Goal: Use online tool/utility

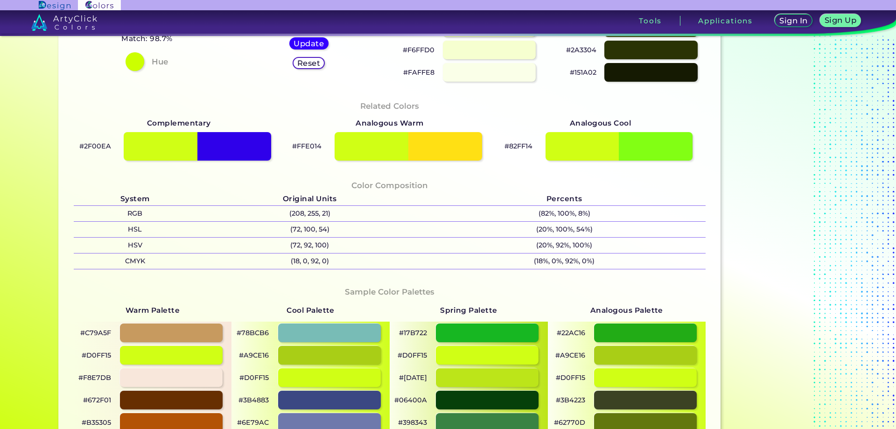
scroll to position [233, 0]
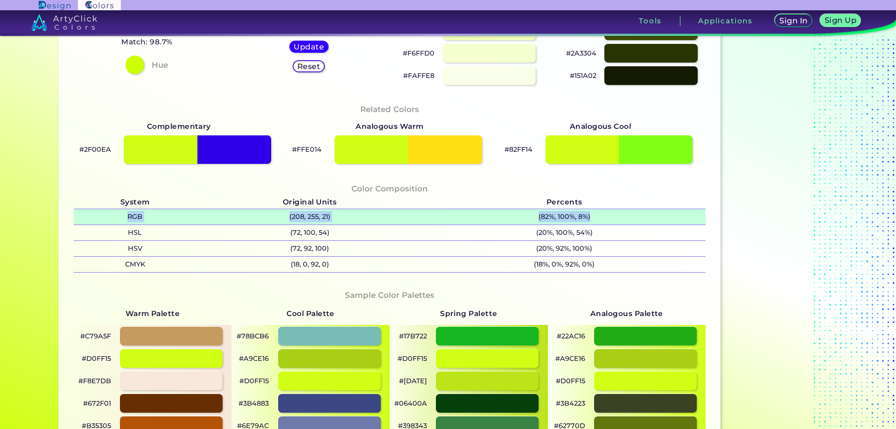
drag, startPoint x: 106, startPoint y: 211, endPoint x: 604, endPoint y: 217, distance: 497.6
click at [604, 216] on tr "RGB (208, 255, 21) (82%, 100%, 8%)" at bounding box center [390, 217] width 632 height 16
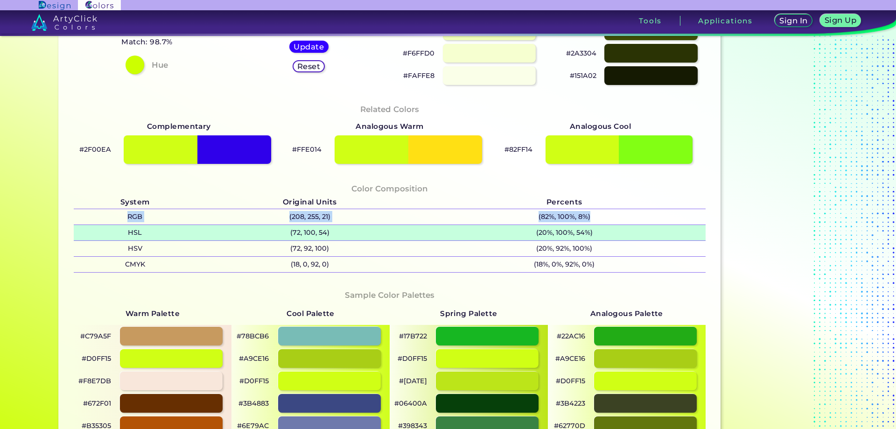
copy tr "RGB (208, 255, 21) (82%, 100%, 8%)"
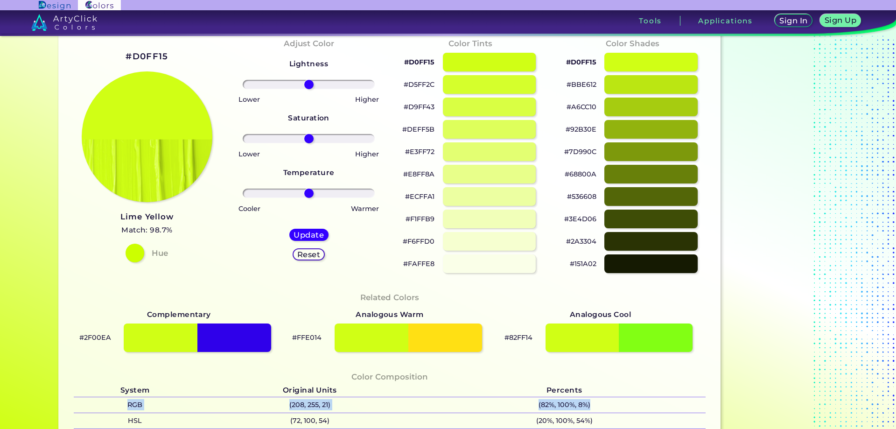
scroll to position [0, 0]
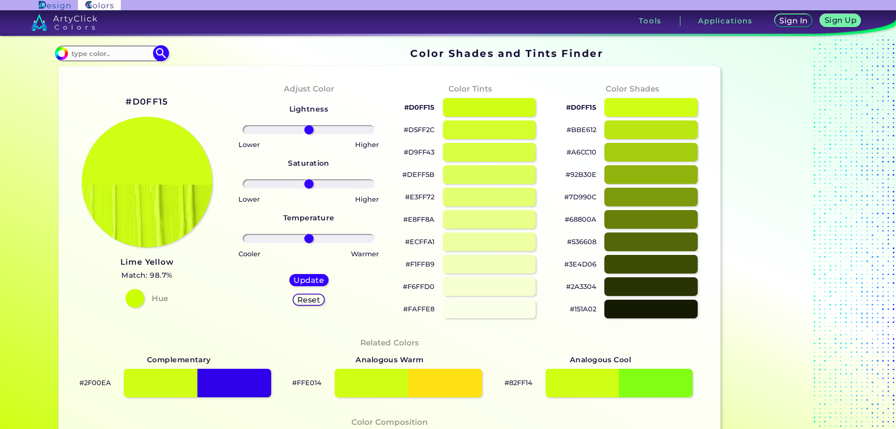
click at [111, 52] on input at bounding box center [111, 53] width 87 height 13
paste input "000000"
type input "000000"
type input "#000000"
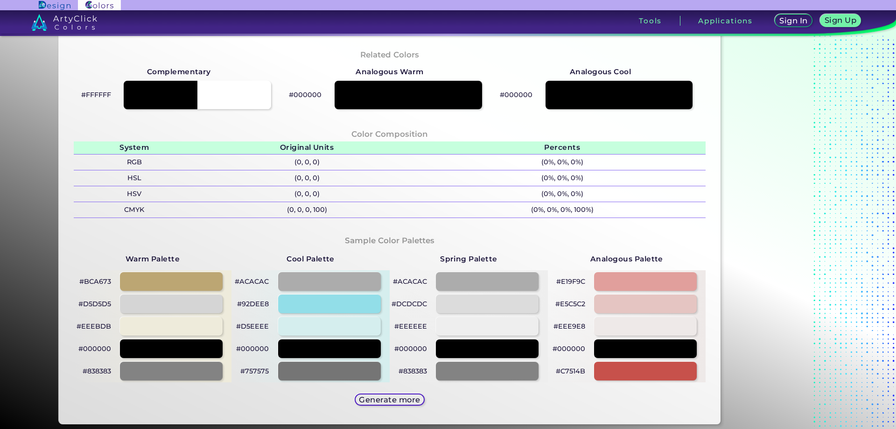
scroll to position [280, 0]
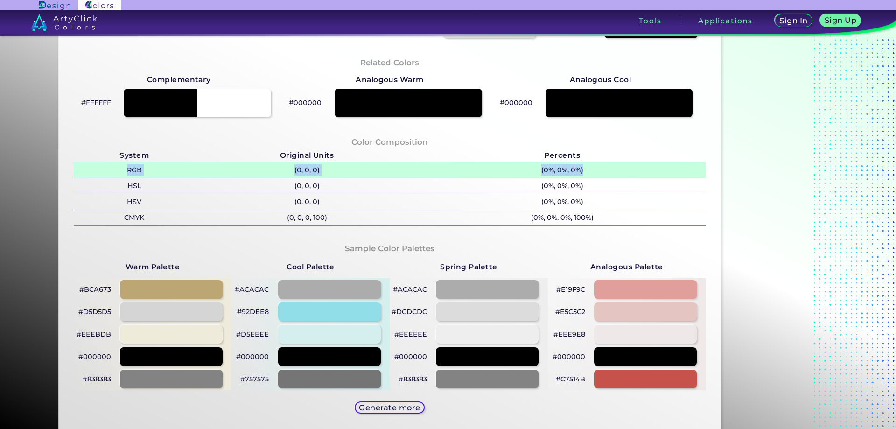
drag, startPoint x: 93, startPoint y: 169, endPoint x: 660, endPoint y: 168, distance: 567.1
click at [660, 168] on tr "RGB (0, 0, 0) (0%, 0%, 0%)" at bounding box center [390, 170] width 632 height 16
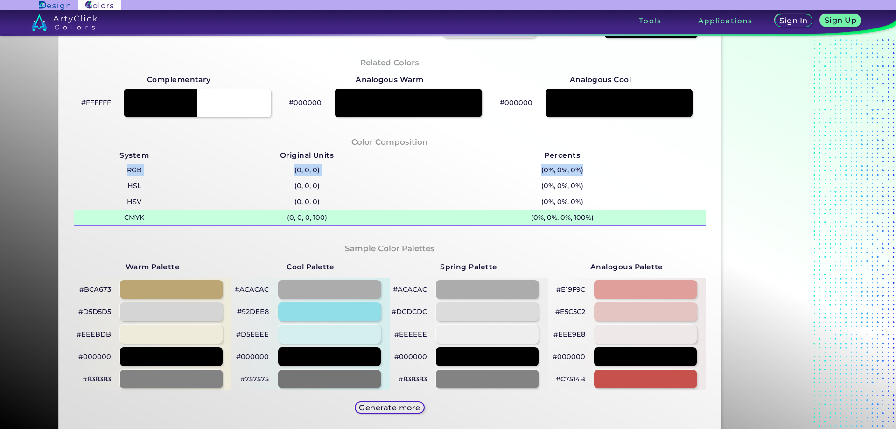
copy tr "RGB (0, 0, 0) (0%, 0%, 0%)"
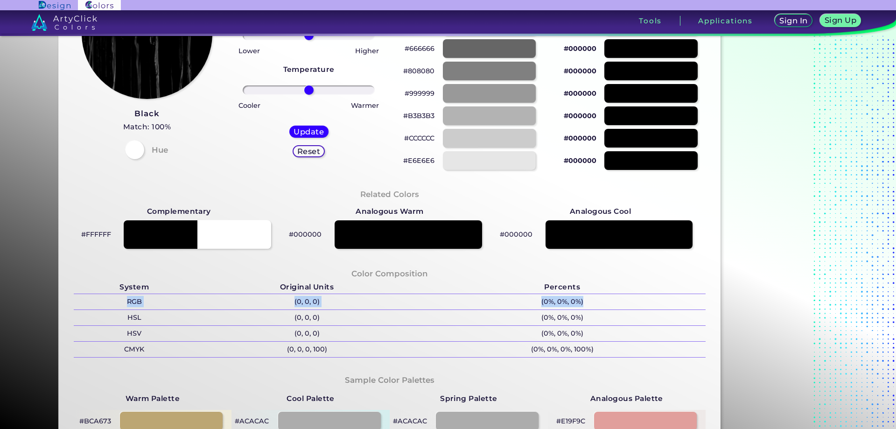
scroll to position [0, 0]
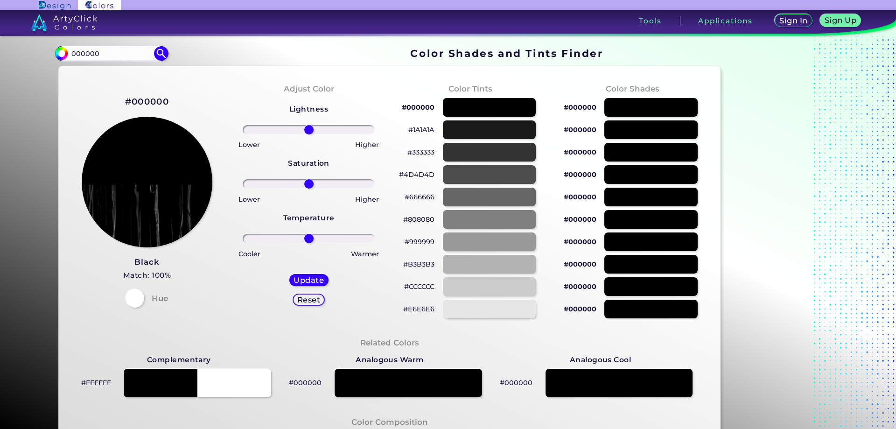
drag, startPoint x: 124, startPoint y: 53, endPoint x: 0, endPoint y: 47, distance: 124.3
click at [0, 47] on section "Color Shades Finder #000000 000000 Acadia ◉ Acid Green ◉ Aero Blue ◉ Alabaster …" at bounding box center [448, 232] width 896 height 393
paste input "aaaaaa"
type input "aaaaaa"
type input "#000000"
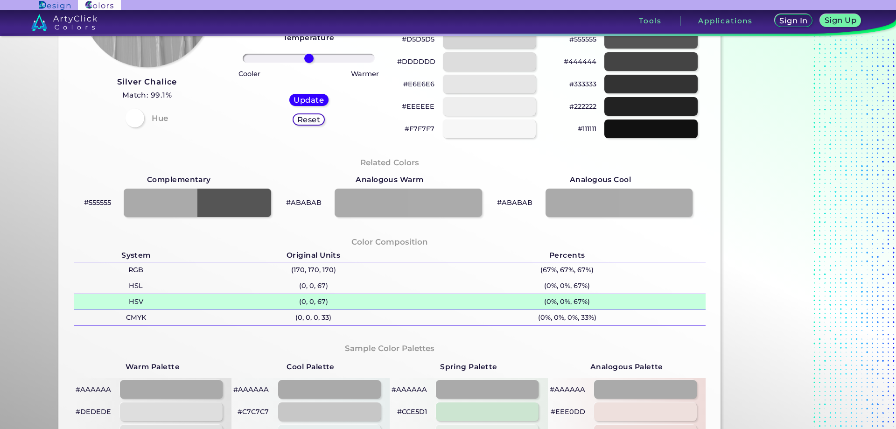
scroll to position [280, 0]
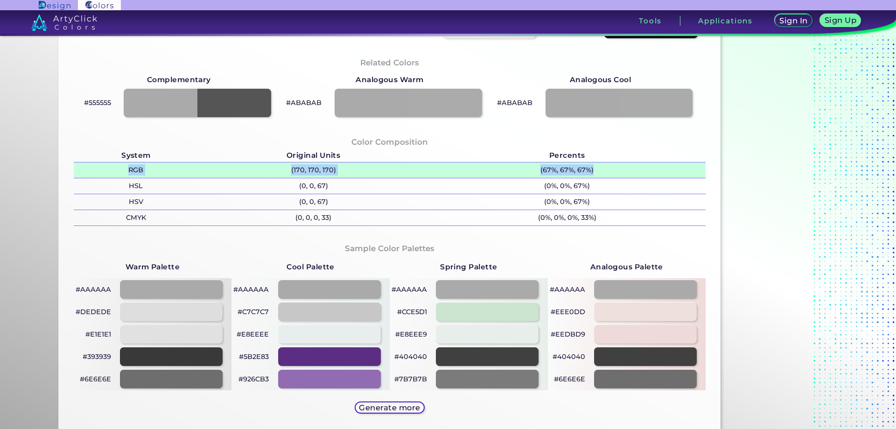
drag, startPoint x: 110, startPoint y: 168, endPoint x: 634, endPoint y: 163, distance: 524.2
click at [634, 163] on tr "RGB (170, 170, 170) (67%, 67%, 67%)" at bounding box center [390, 170] width 632 height 16
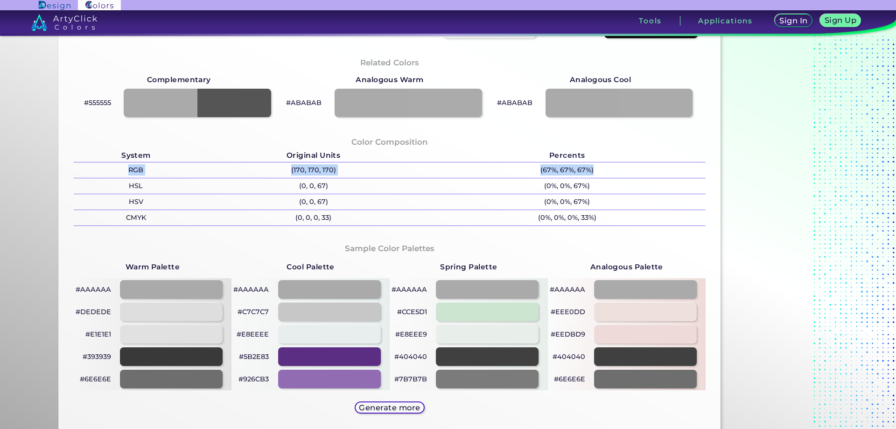
copy tr "RGB (170, 170, 170) (67%, 67%, 67%)"
